Goal: Transaction & Acquisition: Purchase product/service

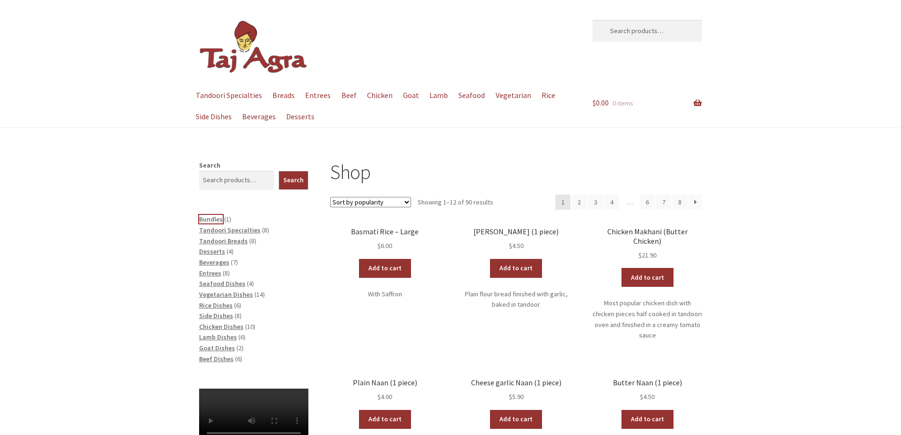
click at [211, 219] on span "Bundles" at bounding box center [211, 219] width 24 height 9
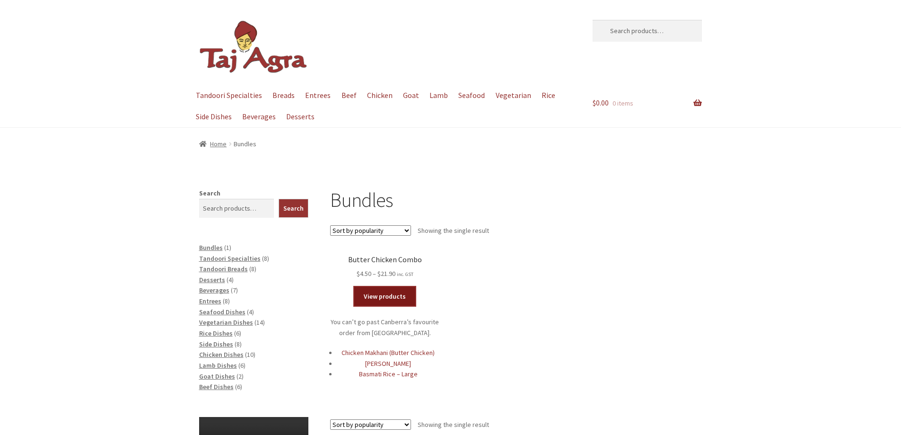
click at [390, 298] on link "View products" at bounding box center [384, 296] width 61 height 19
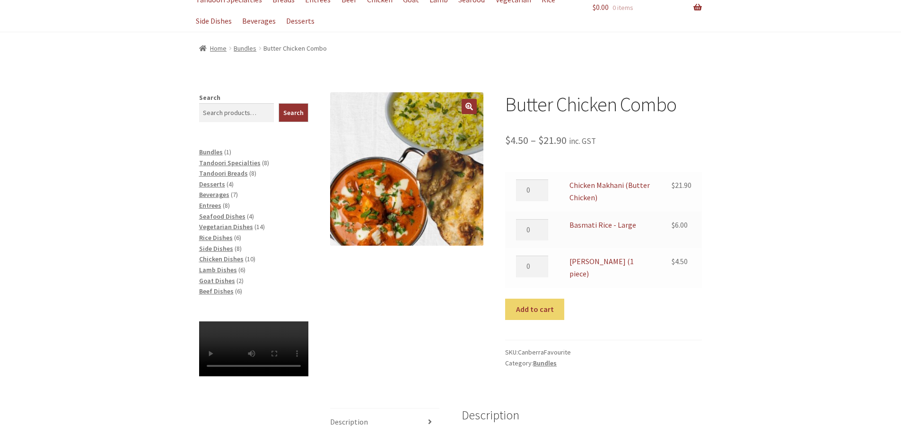
scroll to position [126, 0]
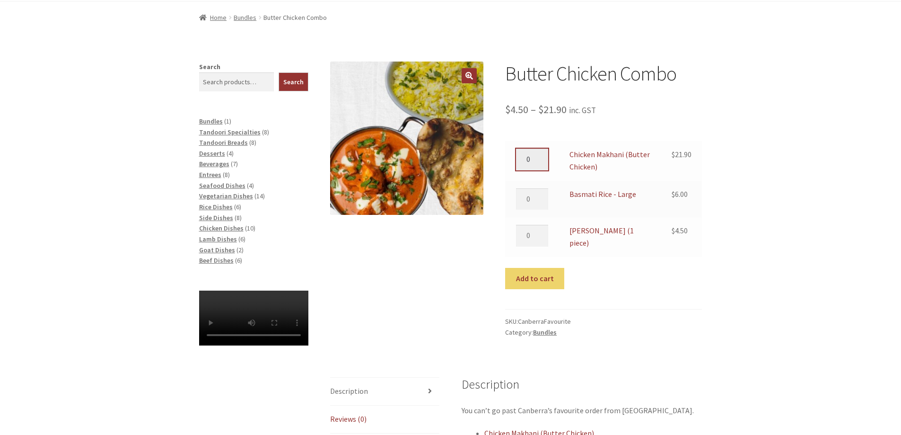
click at [539, 165] on input "0" at bounding box center [532, 160] width 32 height 22
type input "1"
click at [540, 156] on input "1" at bounding box center [532, 160] width 32 height 22
type input "1"
click at [539, 194] on input "1" at bounding box center [532, 199] width 32 height 22
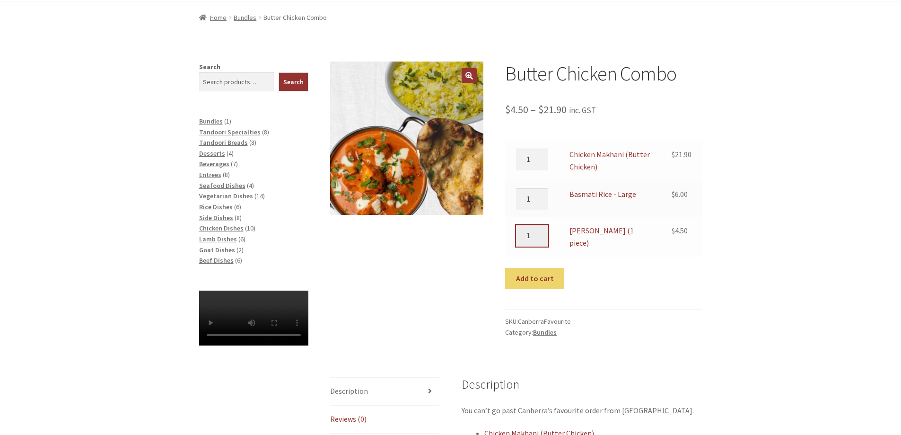
type input "1"
click at [540, 233] on input "1" at bounding box center [532, 236] width 32 height 22
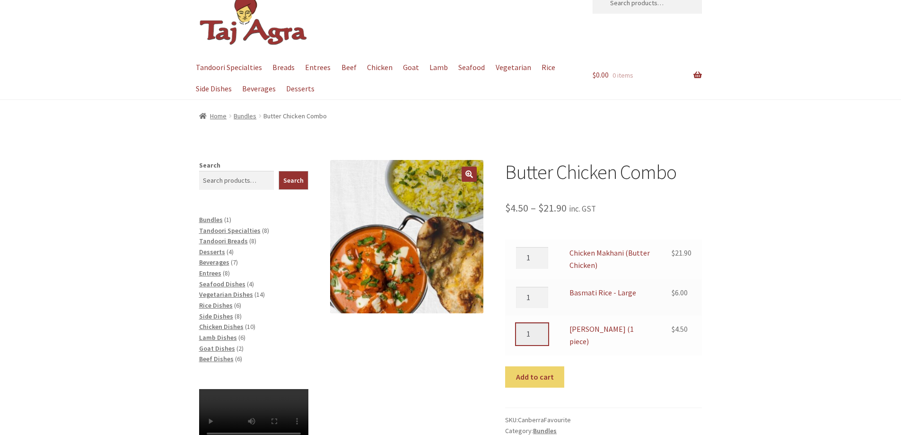
scroll to position [0, 0]
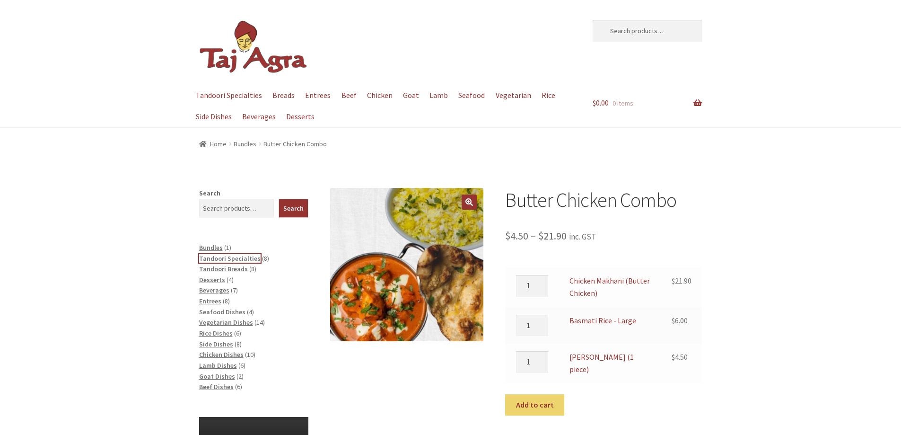
click at [228, 259] on span "Tandoori Specialties" at bounding box center [230, 258] width 62 height 9
